Goal: Task Accomplishment & Management: Use online tool/utility

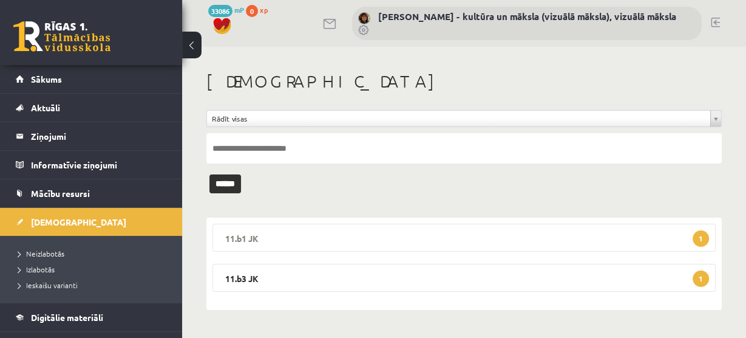
click at [698, 236] on span "1" at bounding box center [701, 238] width 16 height 16
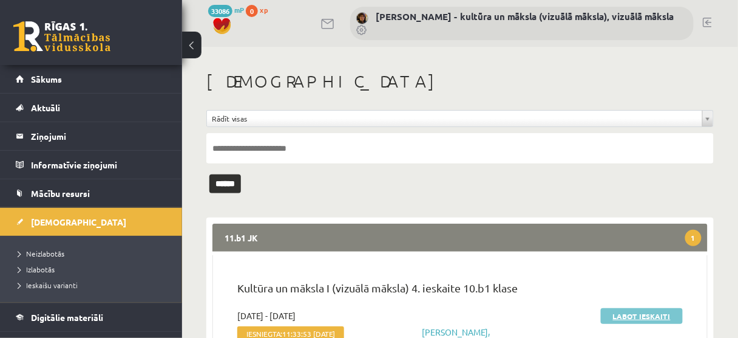
click at [627, 312] on link "Labot ieskaiti" at bounding box center [642, 316] width 82 height 16
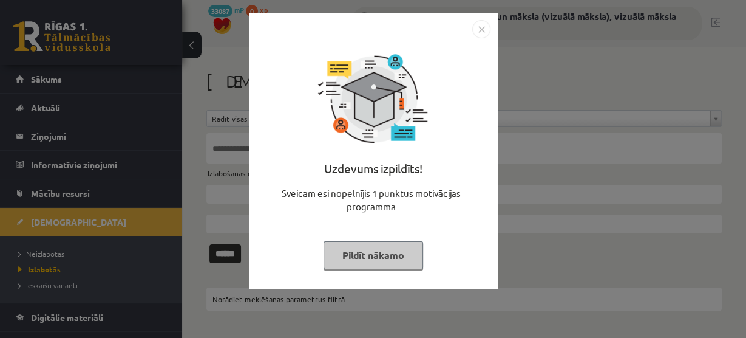
click at [368, 253] on button "Pildīt nākamo" at bounding box center [374, 255] width 100 height 28
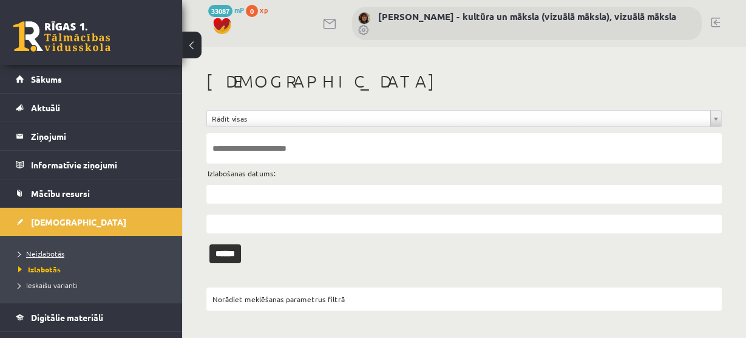
click at [49, 252] on span "Neizlabotās" at bounding box center [41, 253] width 46 height 10
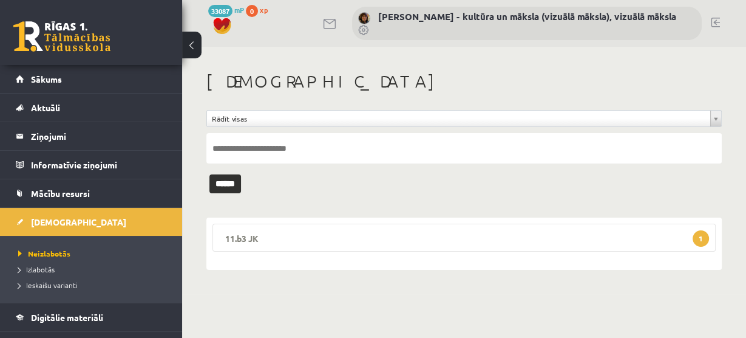
click at [700, 237] on span "1" at bounding box center [701, 238] width 16 height 16
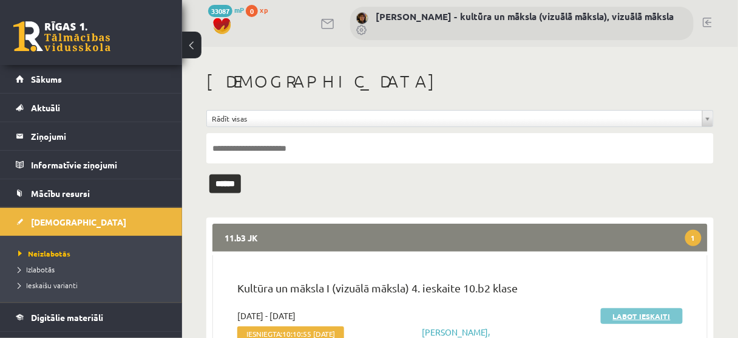
click at [654, 314] on link "Labot ieskaiti" at bounding box center [642, 316] width 82 height 16
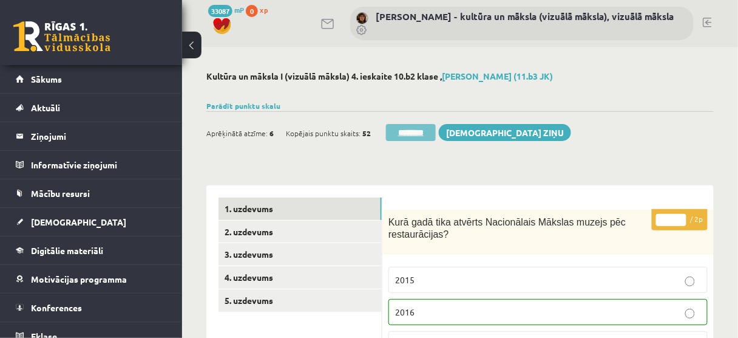
click at [423, 135] on input "********" at bounding box center [411, 132] width 50 height 17
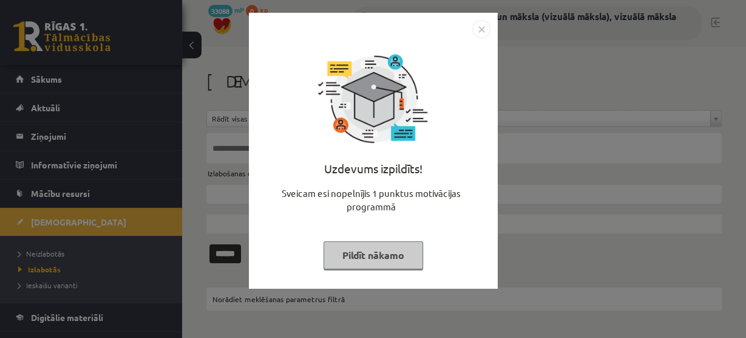
click at [375, 249] on button "Pildīt nākamo" at bounding box center [374, 255] width 100 height 28
